Goal: Learn about a topic

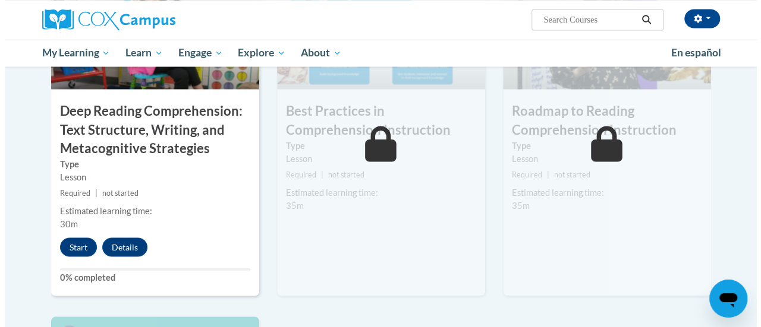
scroll to position [997, 0]
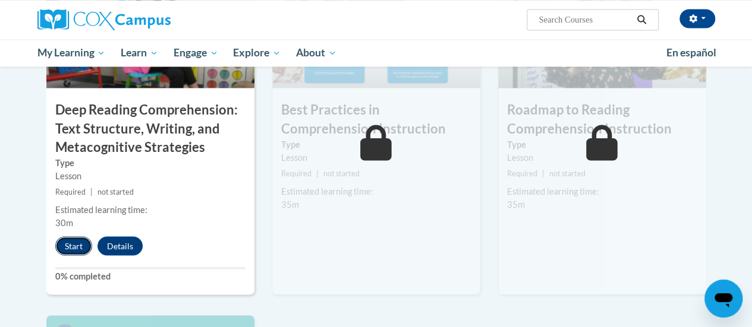
click at [74, 243] on button "Start" at bounding box center [73, 245] width 37 height 19
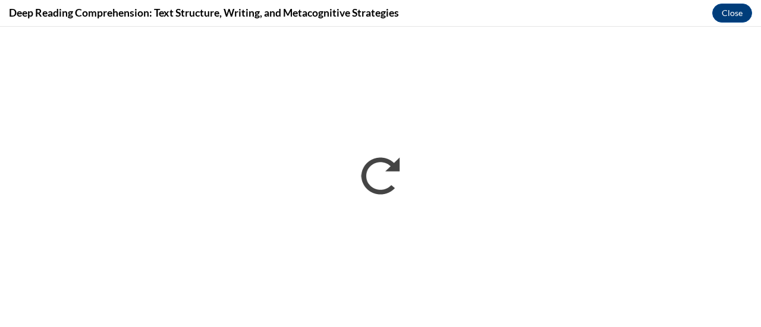
scroll to position [0, 0]
